Goal: Transaction & Acquisition: Obtain resource

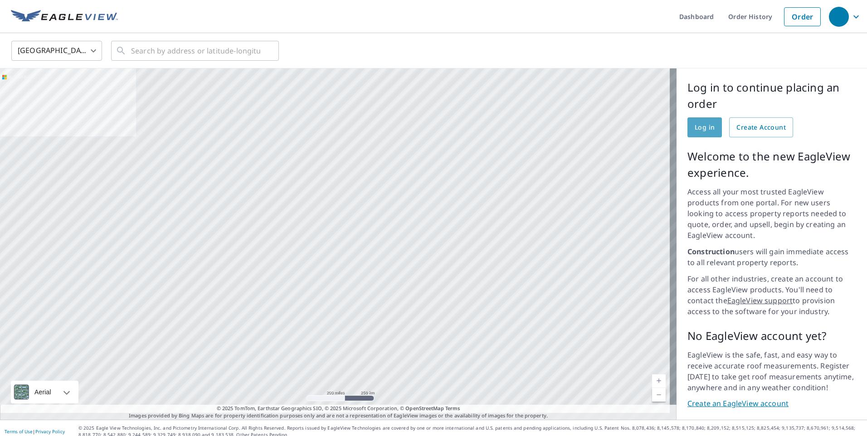
click at [700, 129] on span "Log in" at bounding box center [705, 127] width 20 height 11
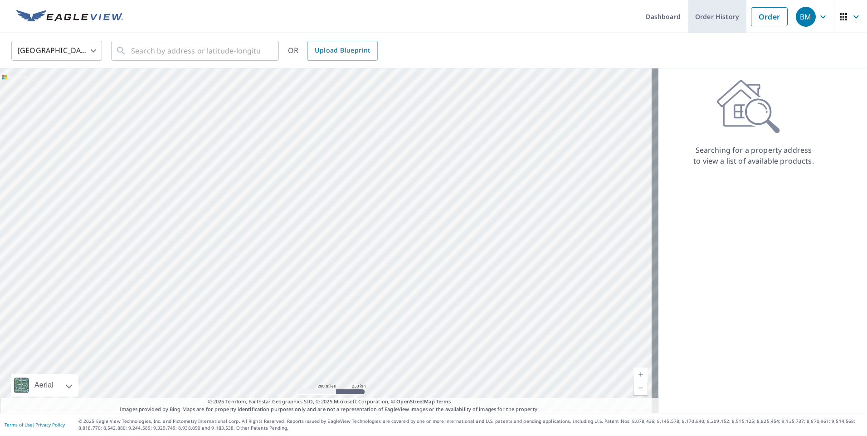
click at [713, 15] on link "Order History" at bounding box center [717, 16] width 59 height 33
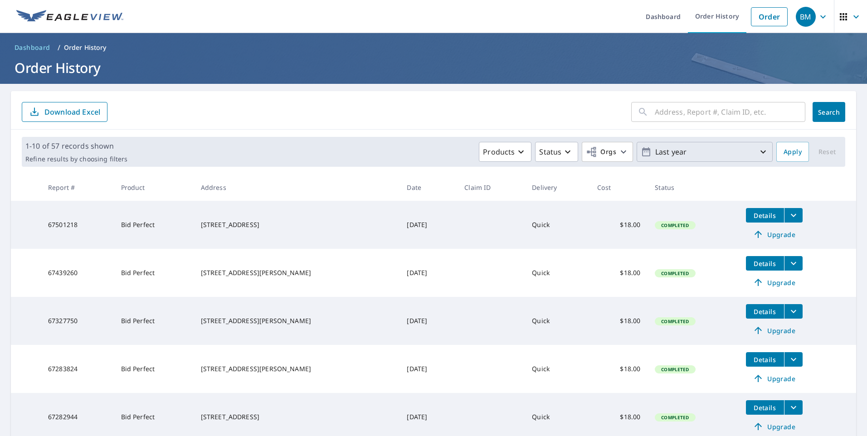
click at [758, 151] on icon "button" at bounding box center [763, 152] width 11 height 11
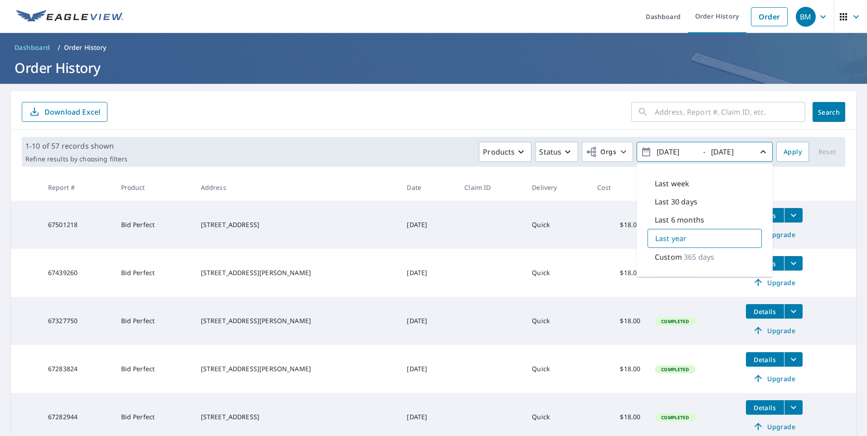
click at [679, 111] on input "text" at bounding box center [730, 111] width 151 height 25
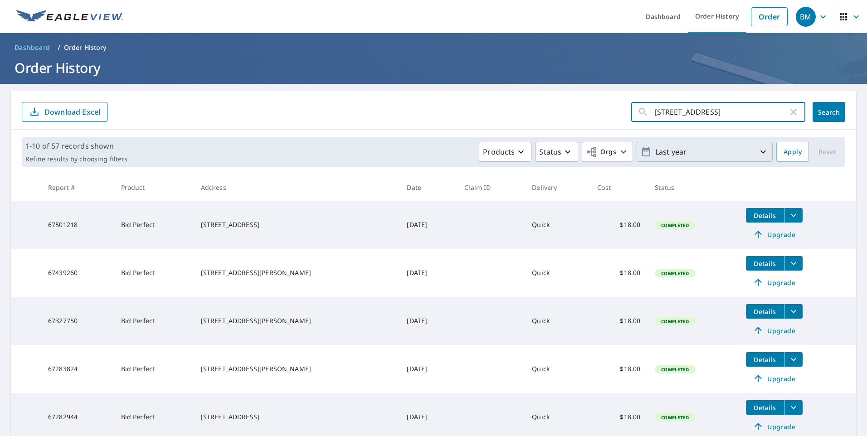
type input "[STREET_ADDRESS]"
click at [822, 110] on span "Search" at bounding box center [829, 112] width 18 height 9
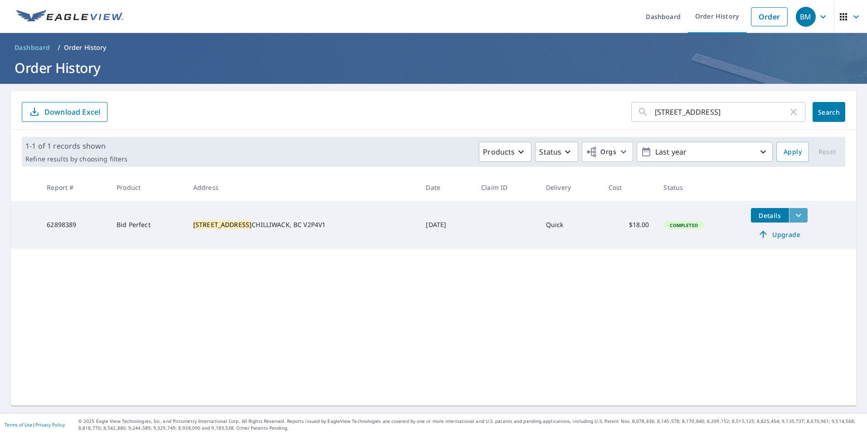
click at [794, 215] on icon "filesDropdownBtn-62898389" at bounding box center [799, 215] width 11 height 11
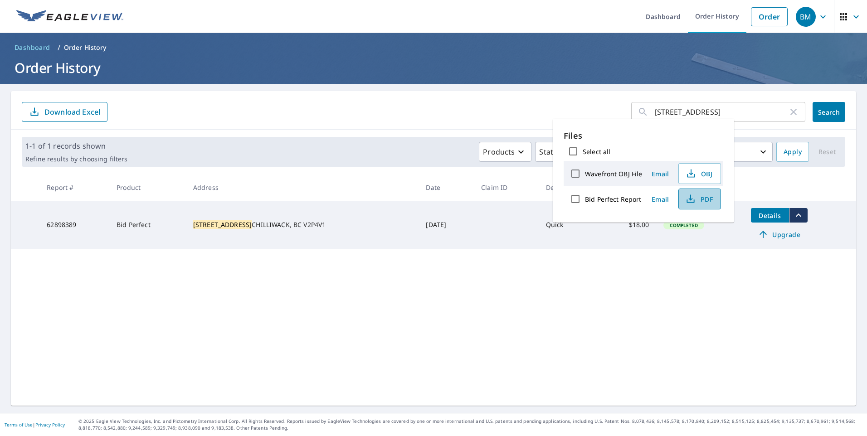
click at [696, 198] on span "PDF" at bounding box center [699, 199] width 29 height 11
